Goal: Information Seeking & Learning: Understand process/instructions

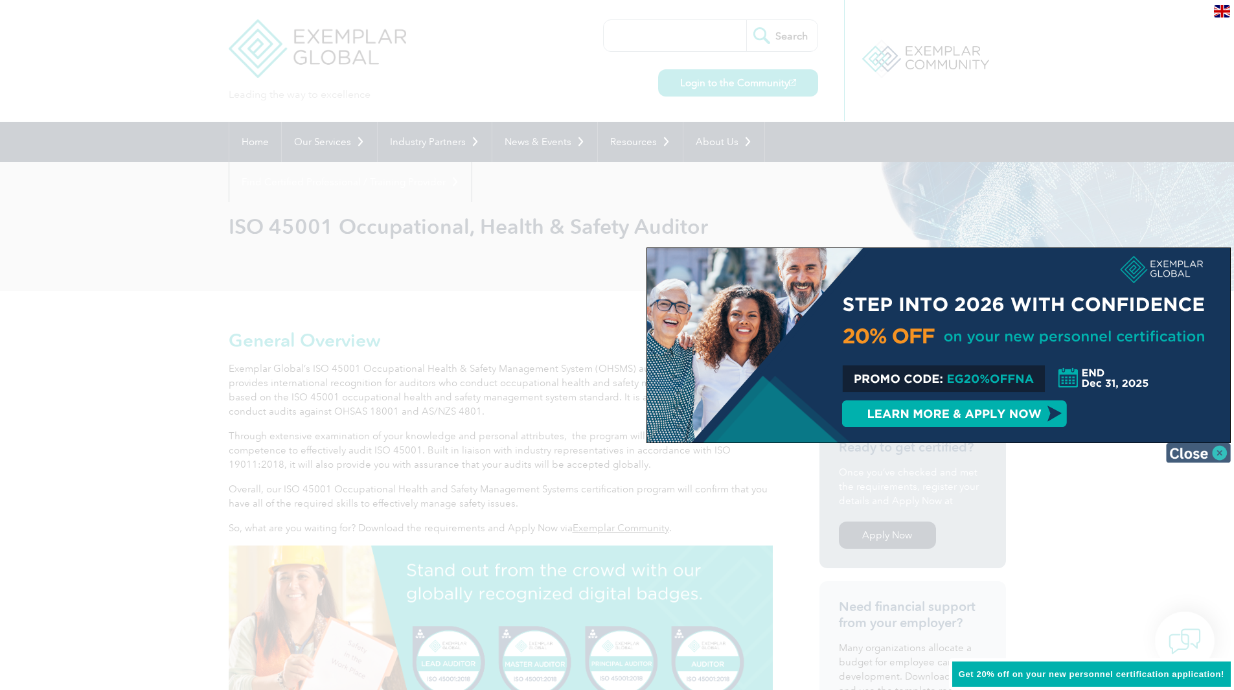
click at [1197, 451] on img at bounding box center [1198, 452] width 65 height 19
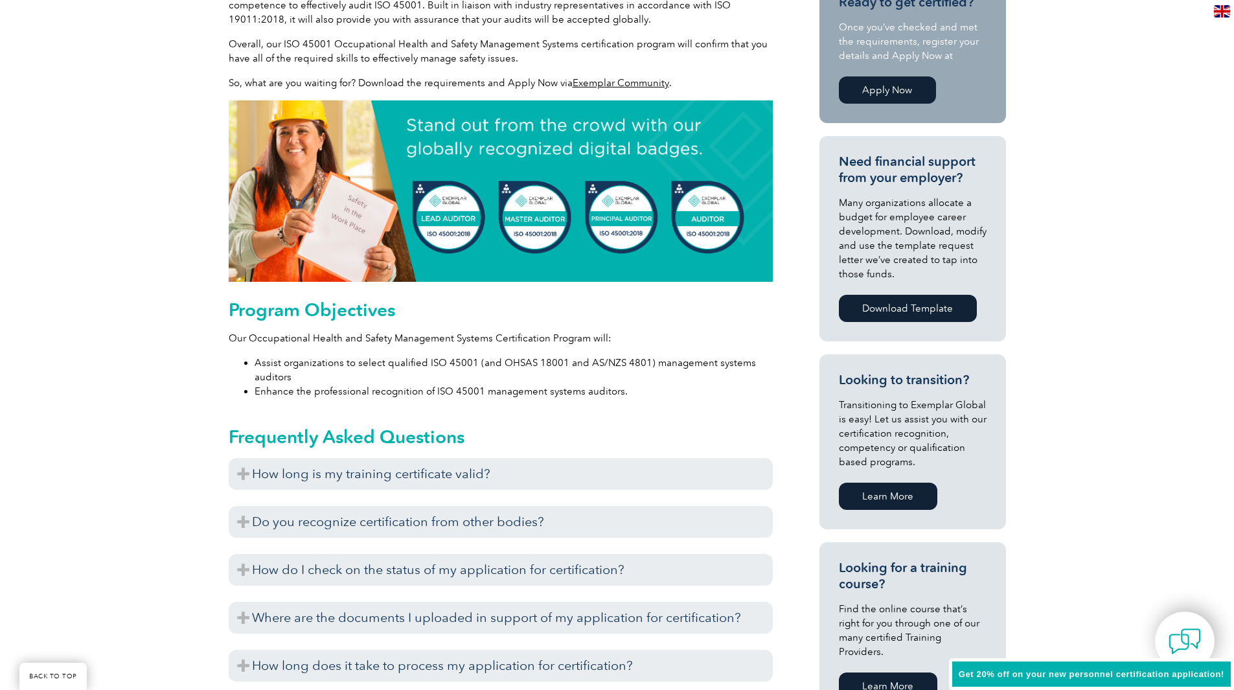
scroll to position [454, 0]
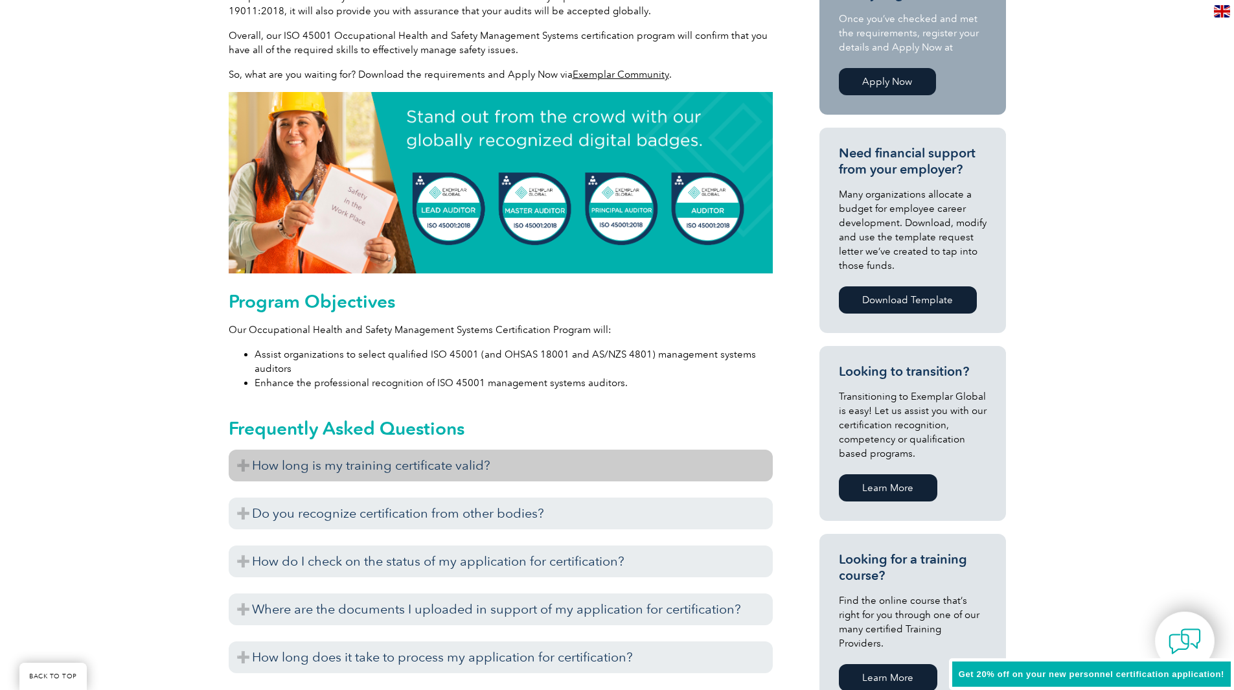
click at [433, 470] on h3 "How long is my training certificate valid?" at bounding box center [501, 466] width 544 height 32
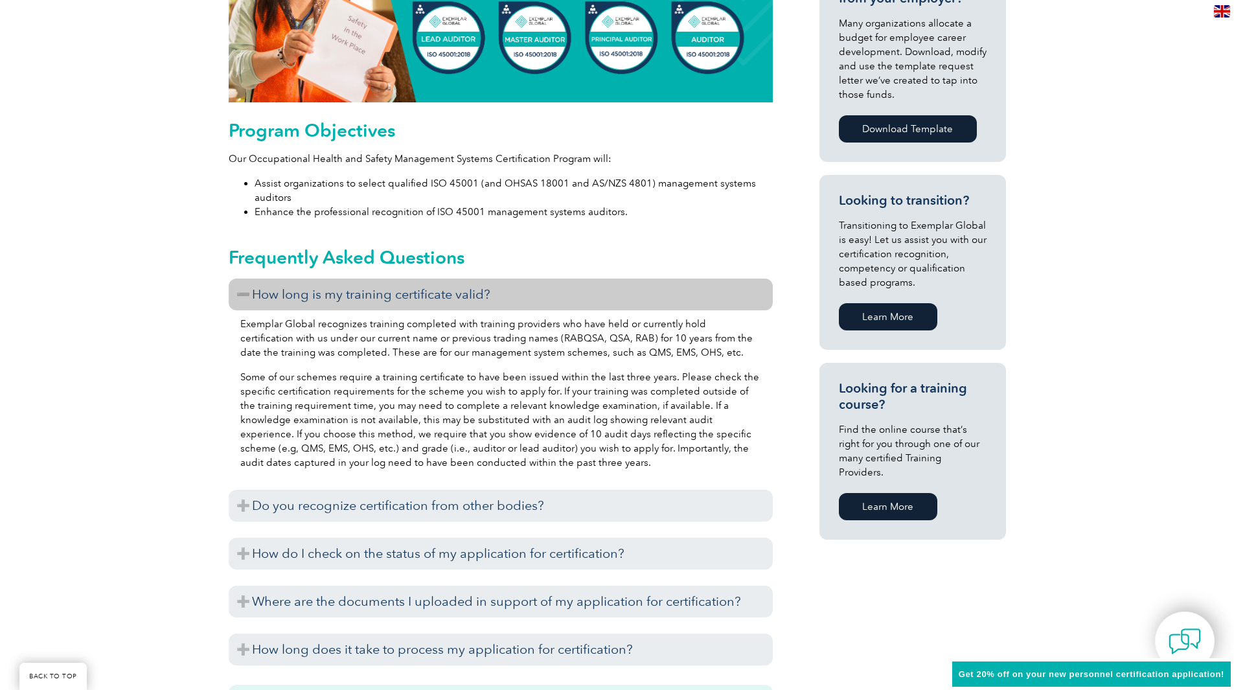
scroll to position [648, 0]
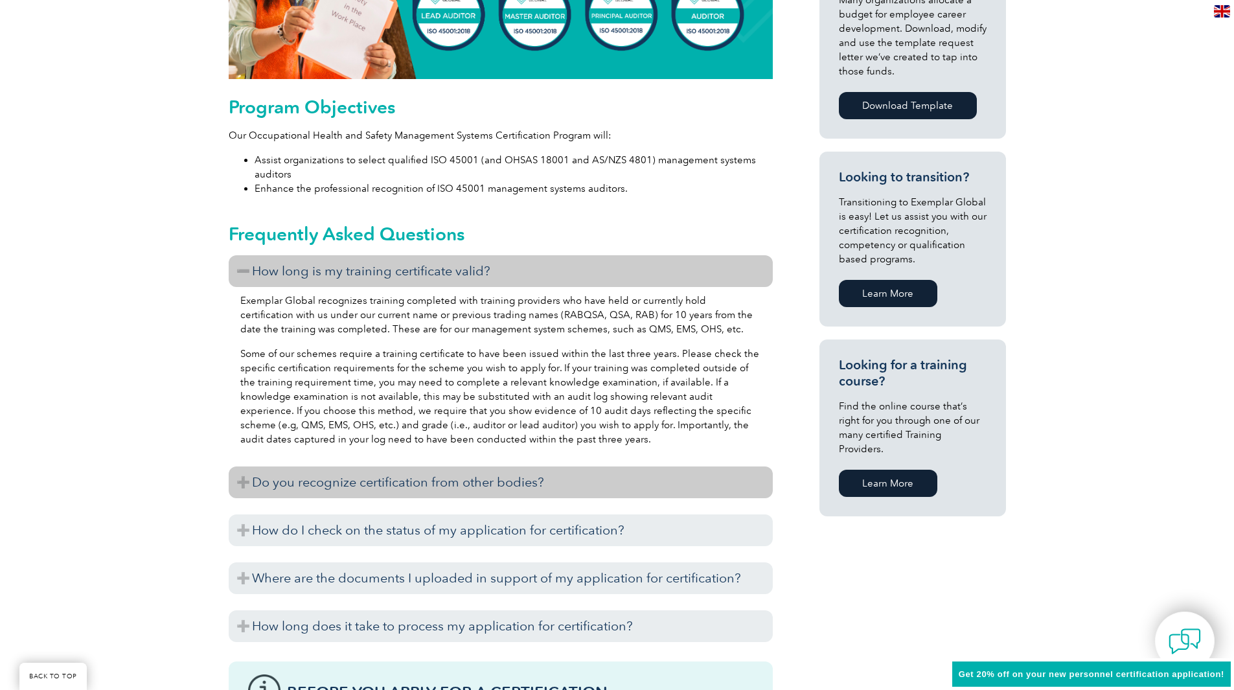
click at [430, 487] on h3 "Do you recognize certification from other bodies?" at bounding box center [501, 483] width 544 height 32
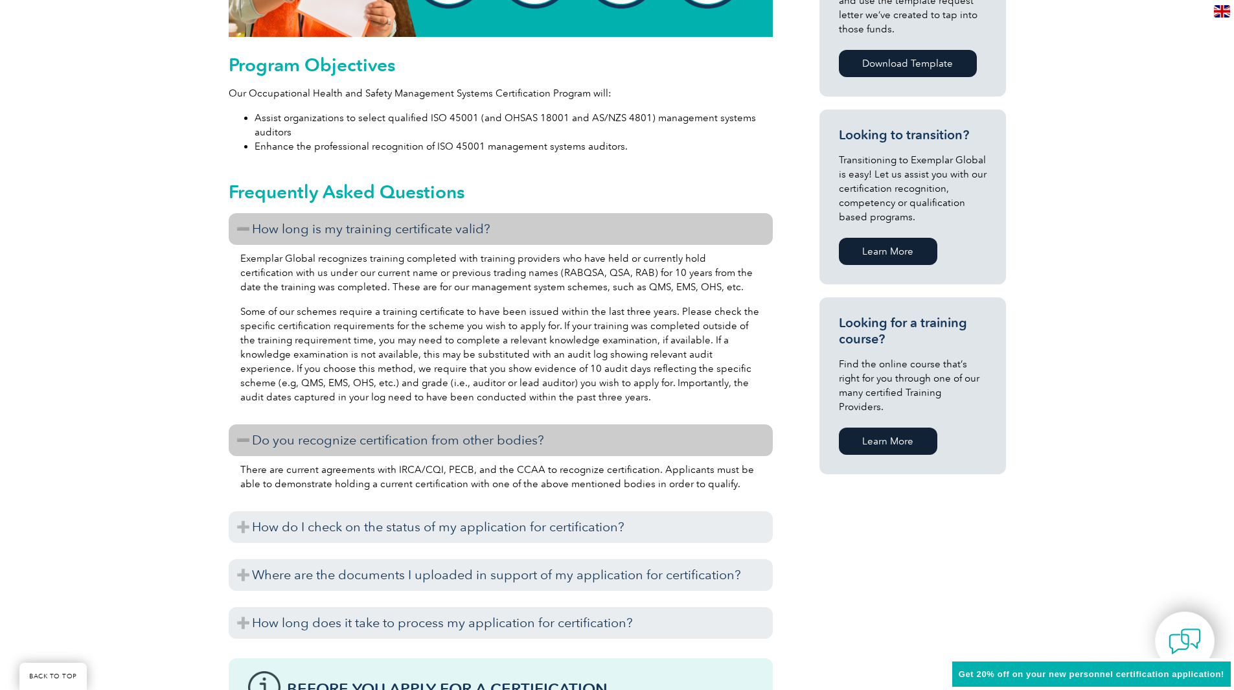
scroll to position [713, 0]
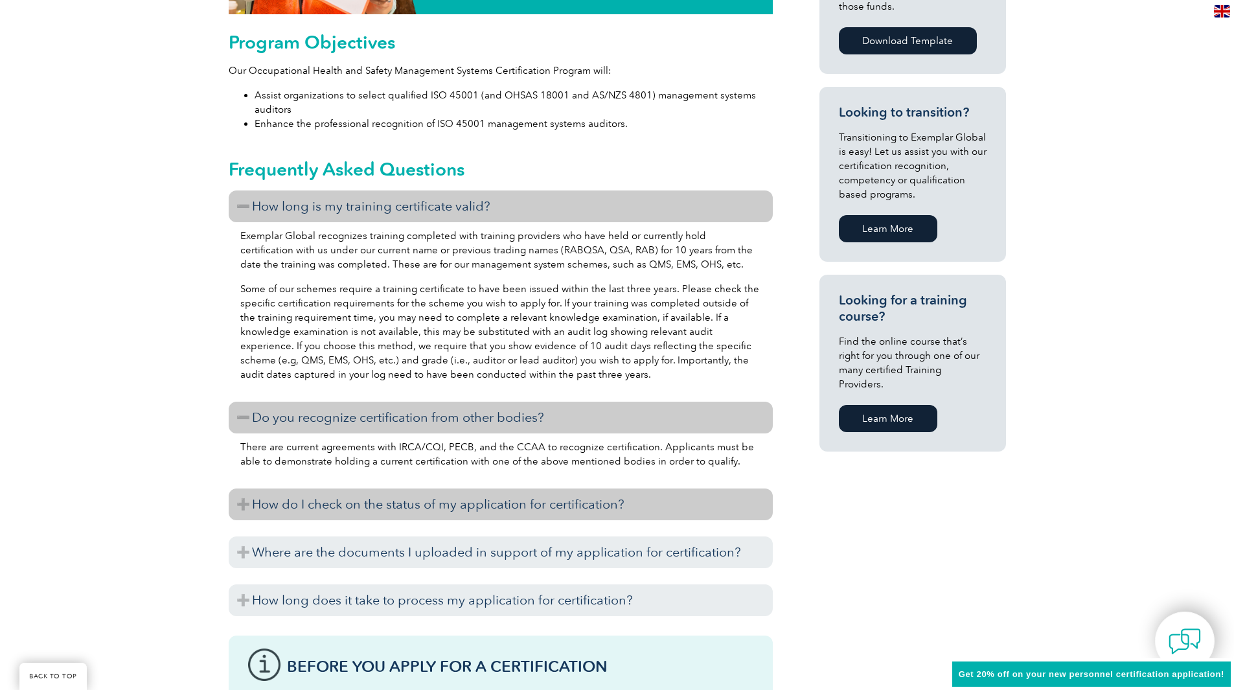
click at [428, 508] on h3 "How do I check on the status of my application for certification?" at bounding box center [501, 505] width 544 height 32
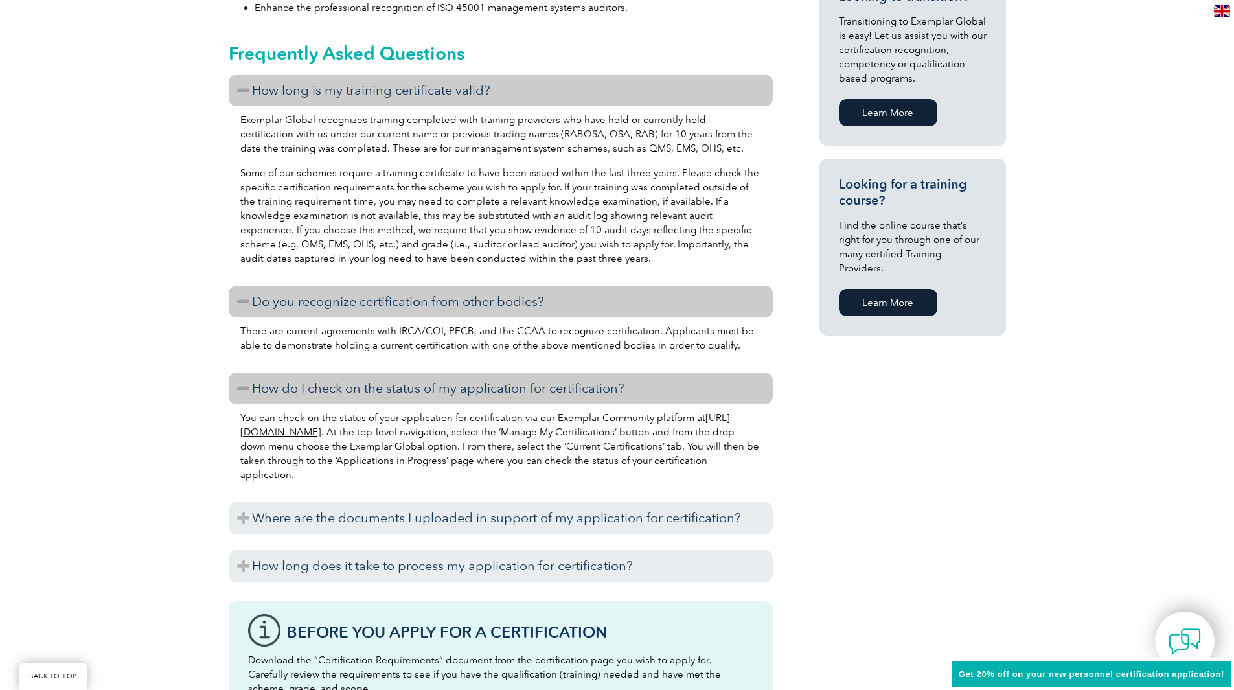
scroll to position [842, 0]
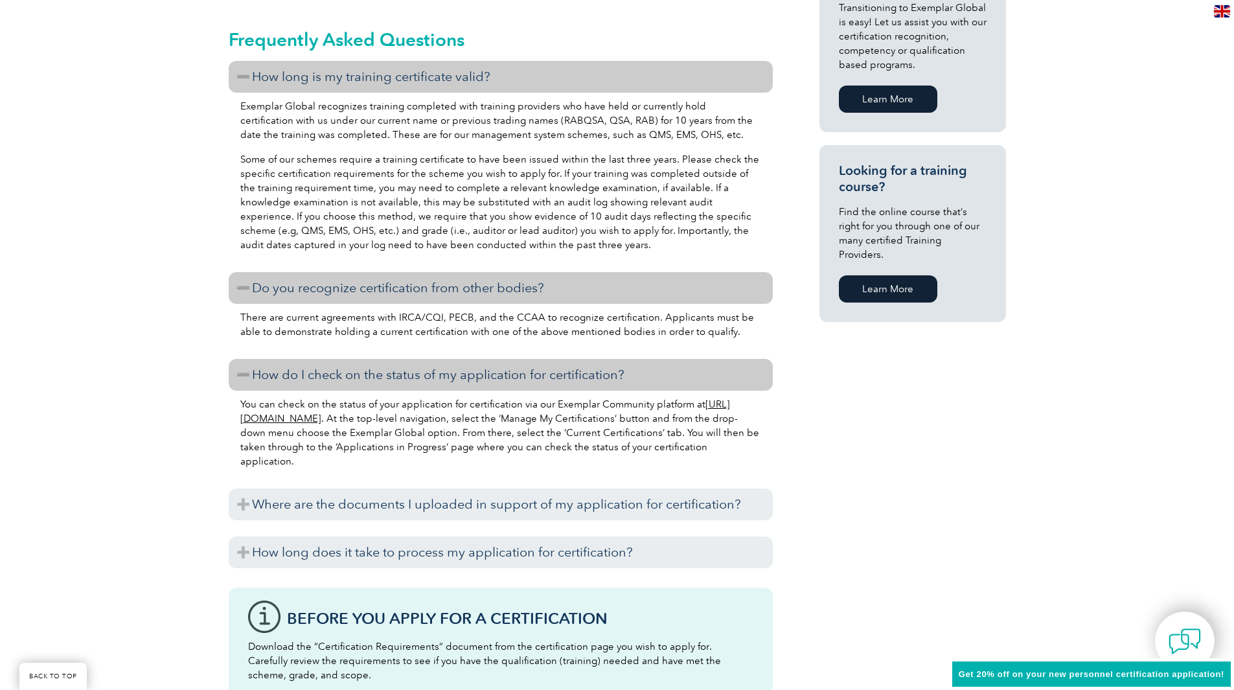
click at [428, 508] on h3 "Where are the documents I uploaded in support of my application for certificati…" at bounding box center [501, 505] width 544 height 32
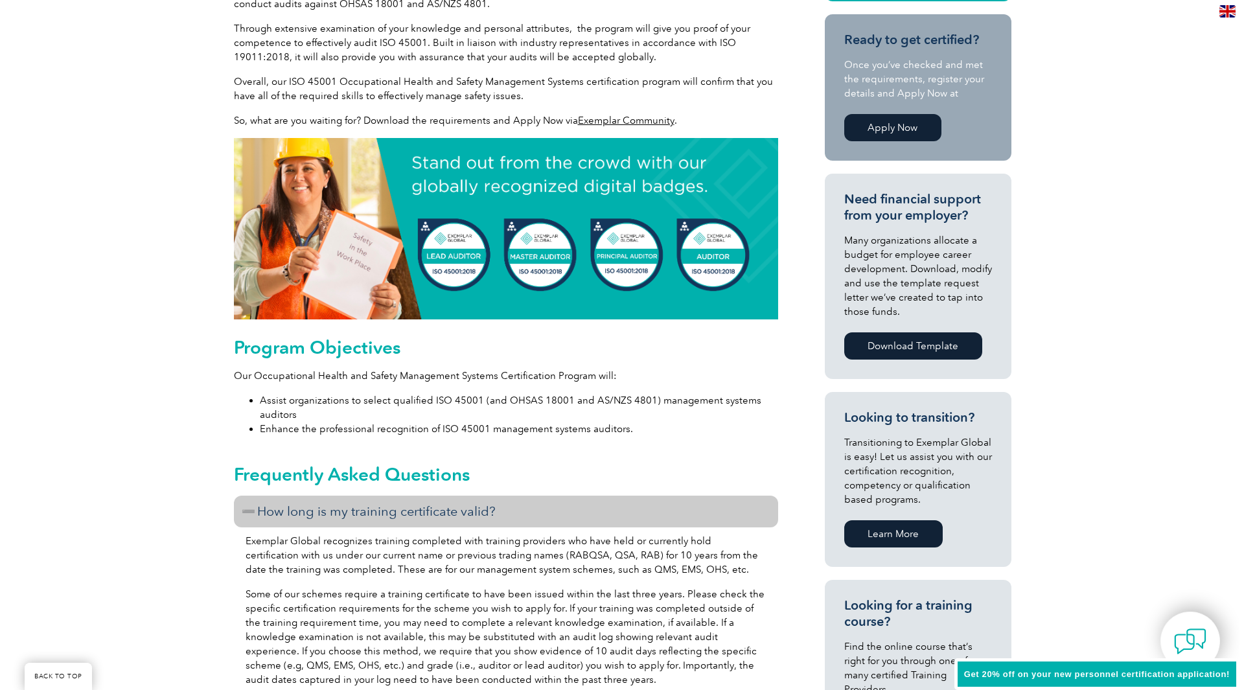
scroll to position [0, 0]
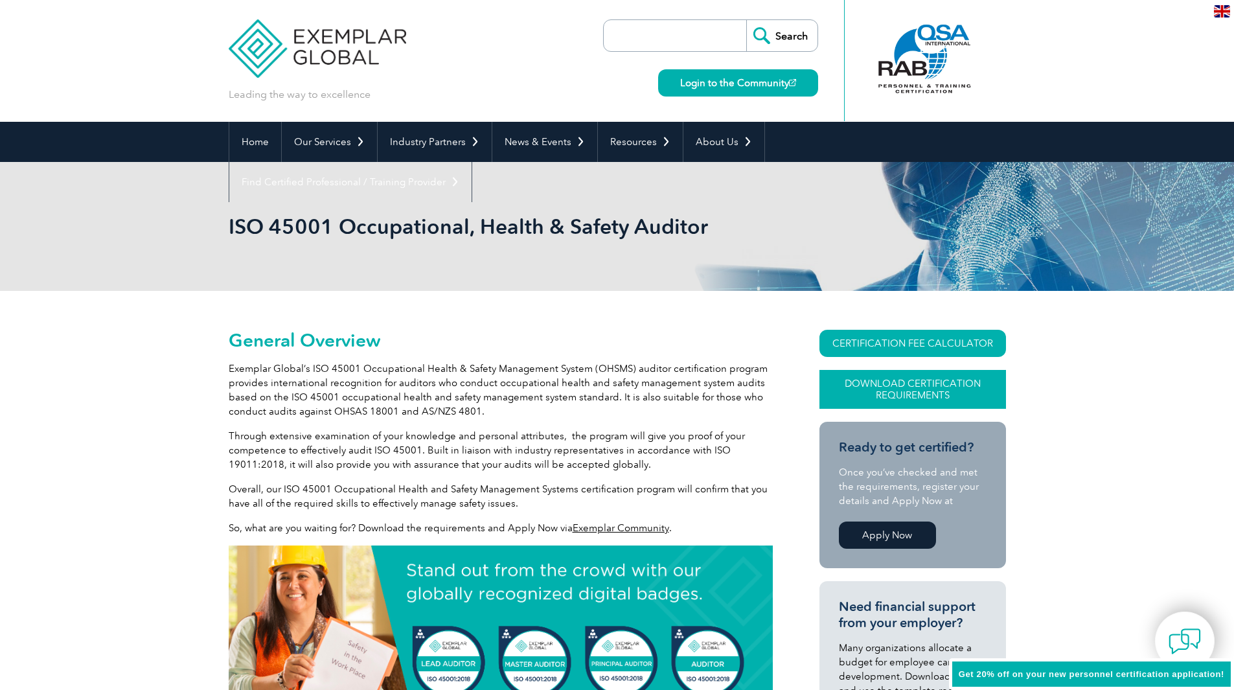
click at [906, 382] on link "Download Certification Requirements" at bounding box center [913, 389] width 187 height 39
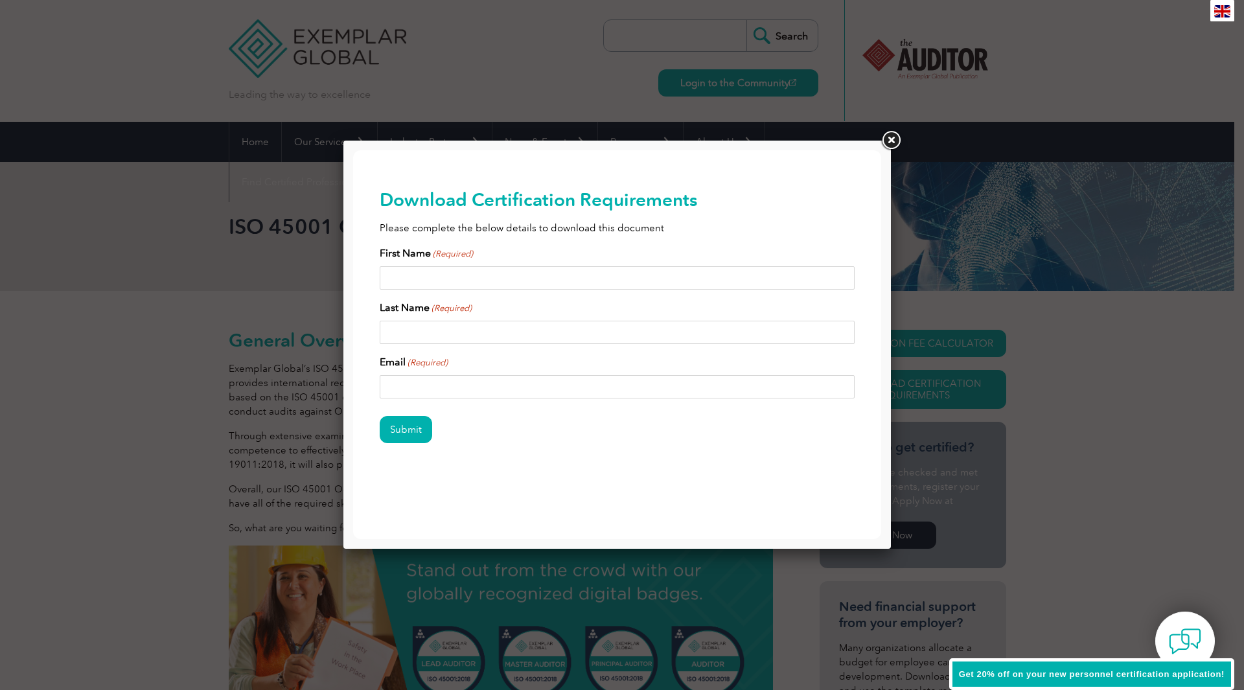
click at [894, 139] on link at bounding box center [890, 140] width 23 height 23
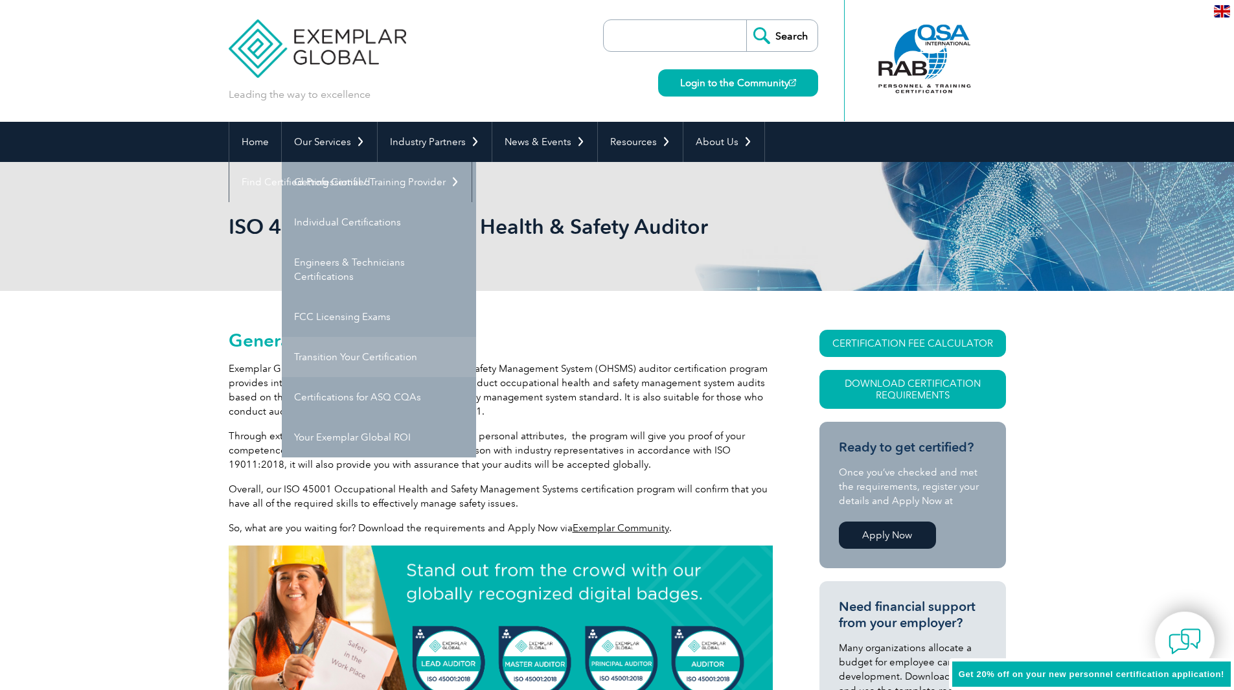
click at [332, 351] on link "Transition Your Certification" at bounding box center [379, 357] width 194 height 40
